Goal: Information Seeking & Learning: Understand process/instructions

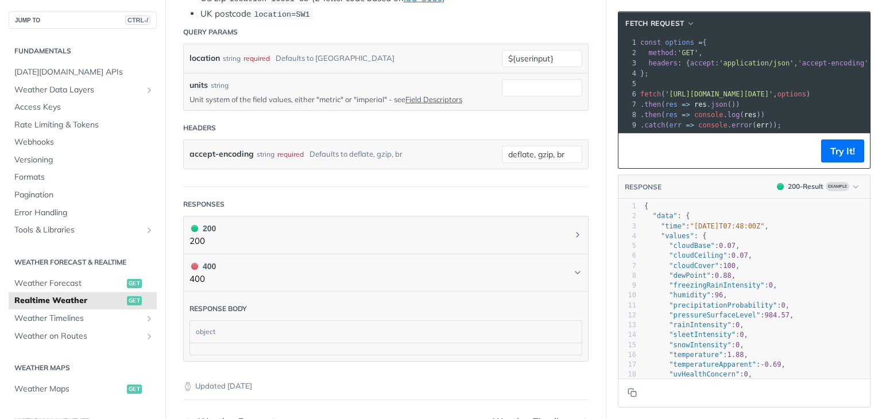
scroll to position [355, 0]
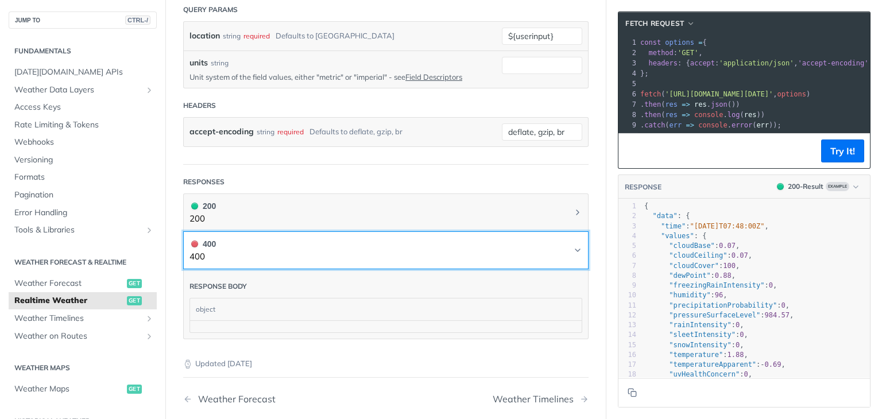
click at [292, 246] on button "400 400" at bounding box center [385, 251] width 393 height 26
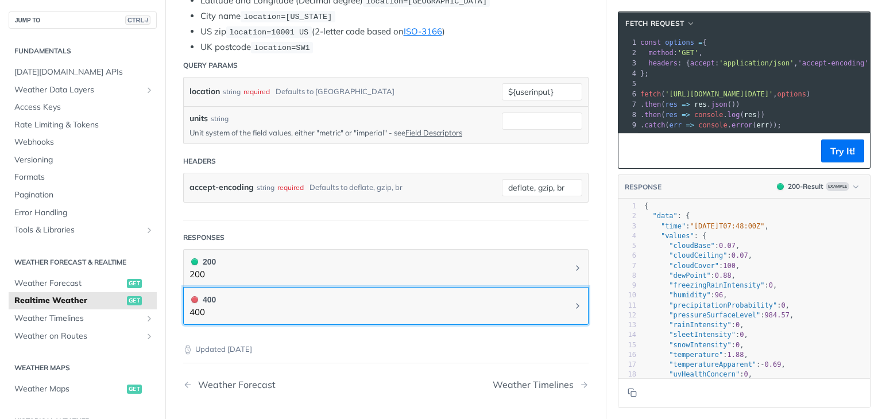
scroll to position [297, 0]
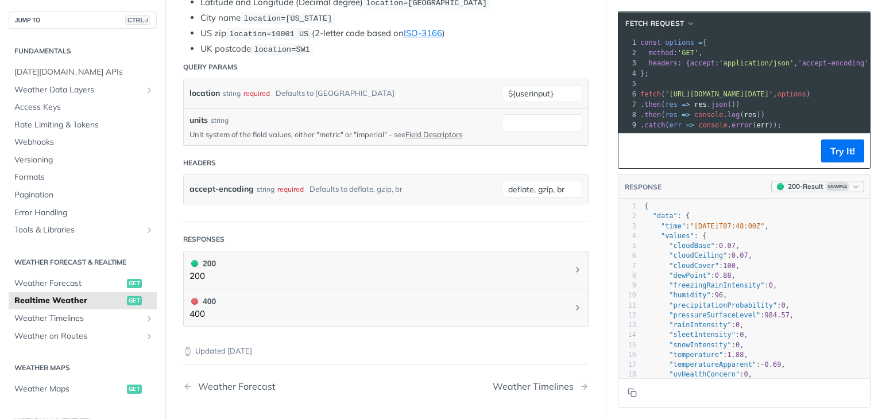
click at [800, 192] on div "200 - Result" at bounding box center [806, 186] width 36 height 10
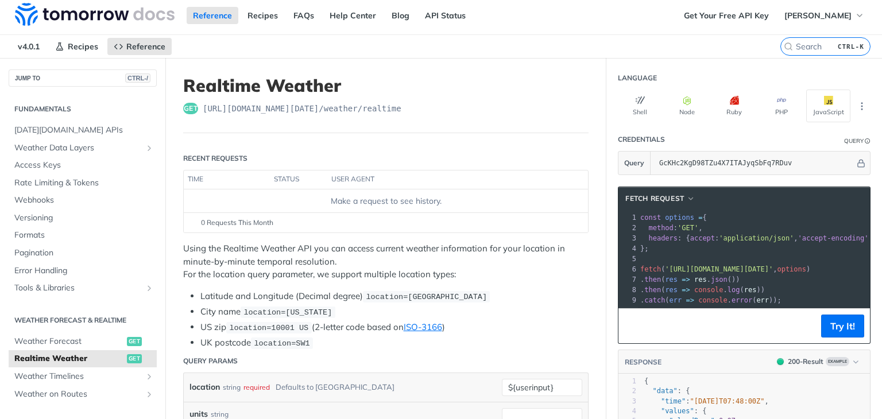
scroll to position [0, 0]
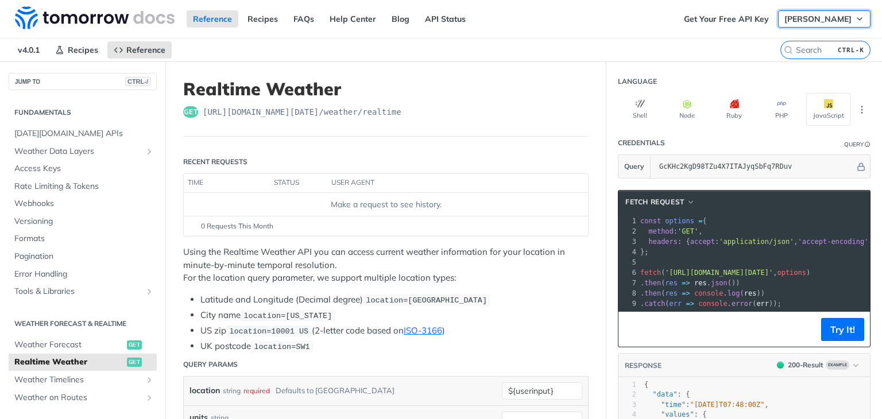
click at [818, 18] on span "[PERSON_NAME]" at bounding box center [817, 19] width 67 height 10
drag, startPoint x: 404, startPoint y: 97, endPoint x: 411, endPoint y: 109, distance: 13.6
click at [404, 97] on h1 "Realtime Weather" at bounding box center [385, 89] width 405 height 21
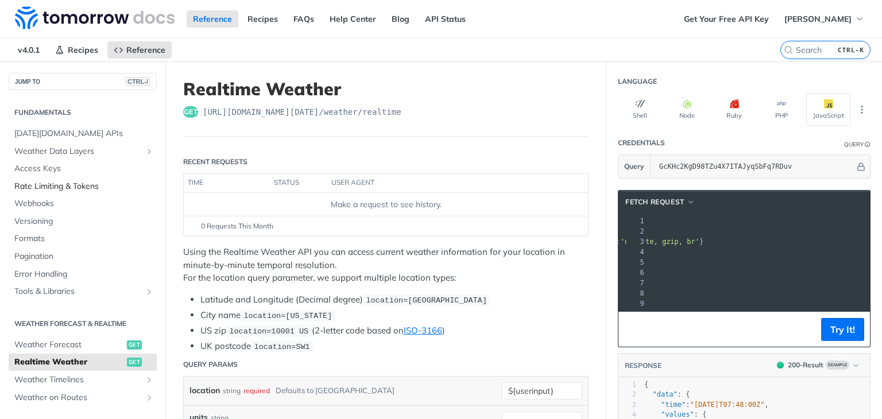
click at [47, 184] on span "Rate Limiting & Tokens" at bounding box center [84, 186] width 140 height 11
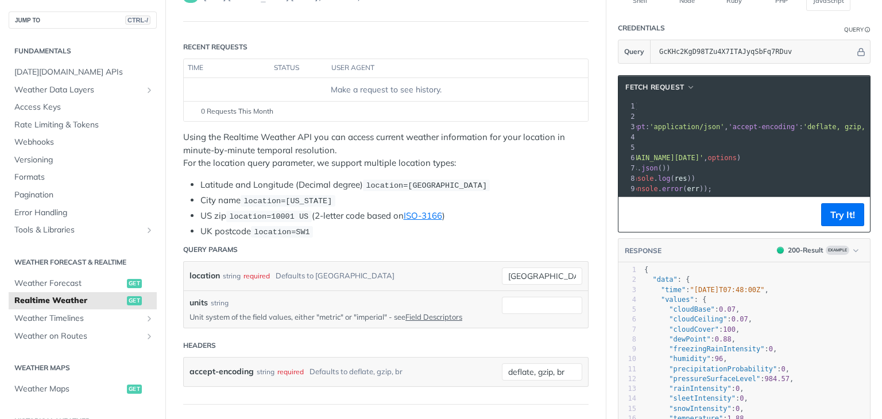
scroll to position [0, 63]
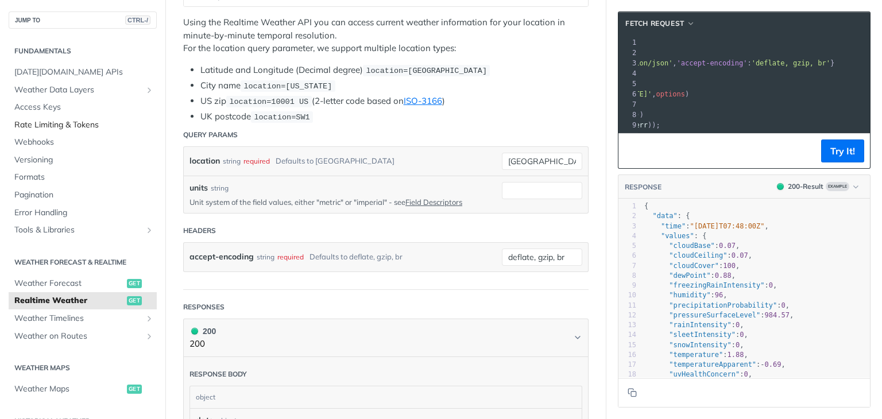
click at [52, 123] on span "Rate Limiting & Tokens" at bounding box center [84, 124] width 140 height 11
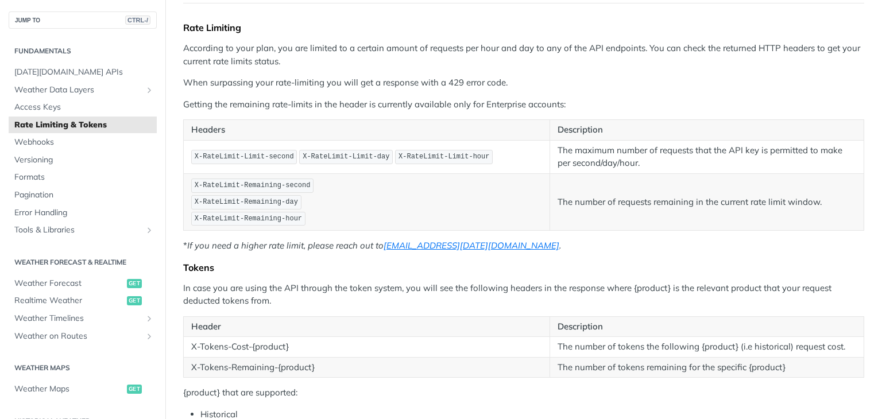
click at [598, 317] on th "Description" at bounding box center [707, 326] width 314 height 21
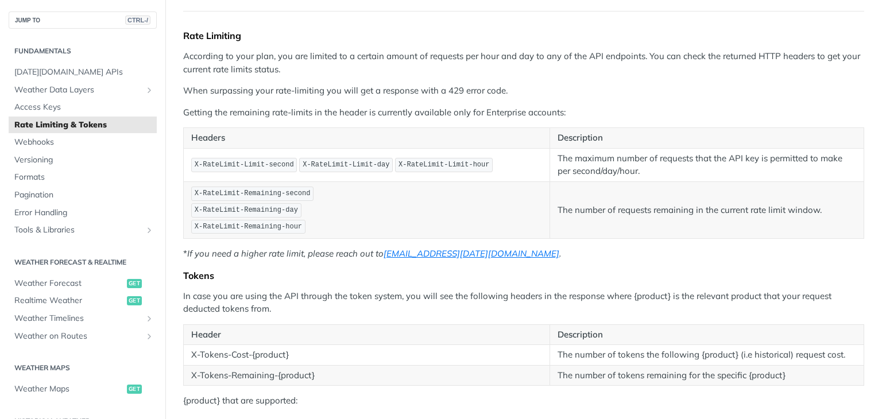
scroll to position [57, 0]
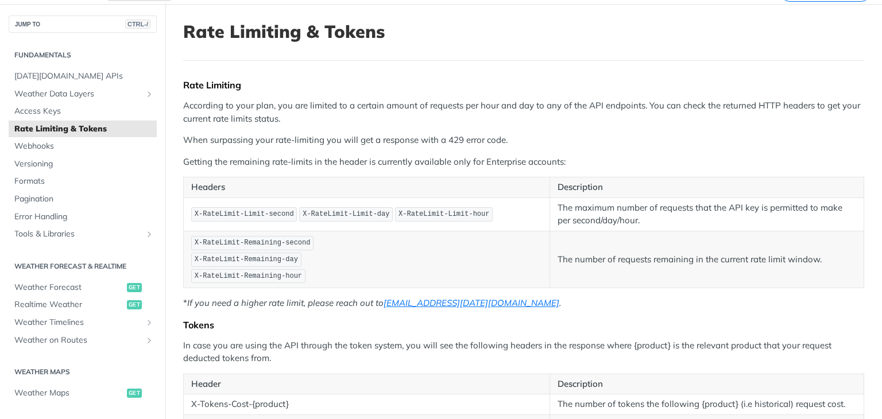
click at [567, 207] on p "The maximum number of requests that the API key is permitted to make per second…" at bounding box center [706, 215] width 299 height 26
